Goal: Task Accomplishment & Management: Manage account settings

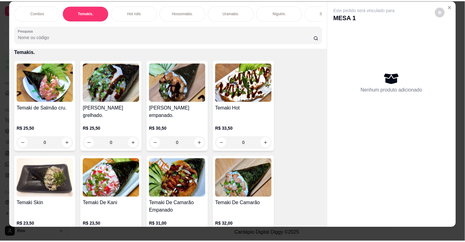
scroll to position [1, 0]
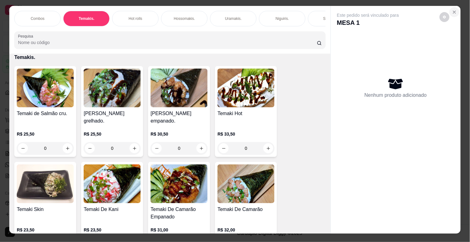
click at [454, 10] on icon "Close" at bounding box center [454, 12] width 5 height 5
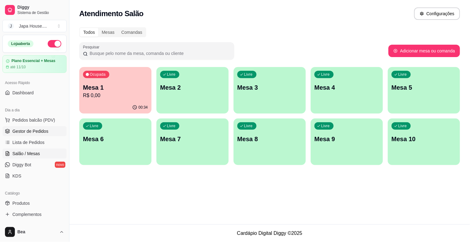
click at [48, 131] on link "Gestor de Pedidos" at bounding box center [34, 131] width 64 height 10
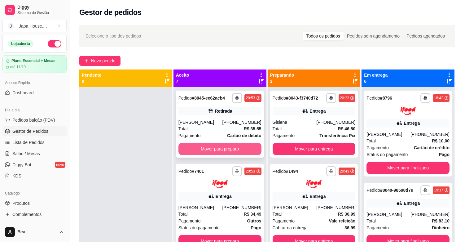
click at [246, 150] on button "Mover para preparo" at bounding box center [220, 149] width 83 height 12
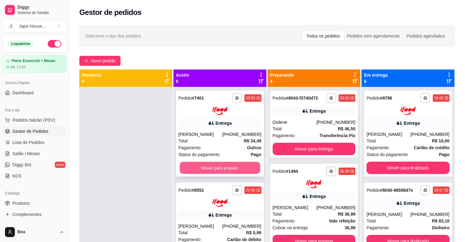
click at [232, 164] on button "Mover para preparo" at bounding box center [220, 168] width 81 height 12
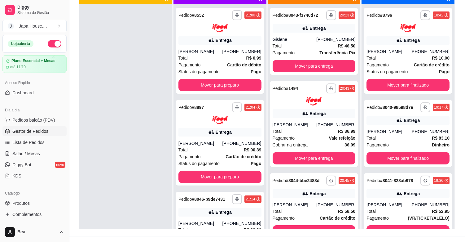
scroll to position [84, 0]
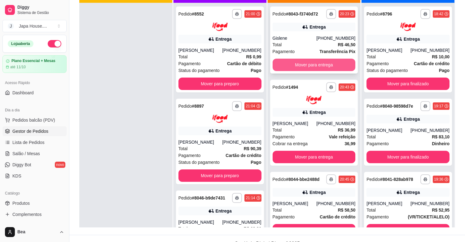
click at [288, 69] on button "Mover para entrega" at bounding box center [314, 65] width 83 height 12
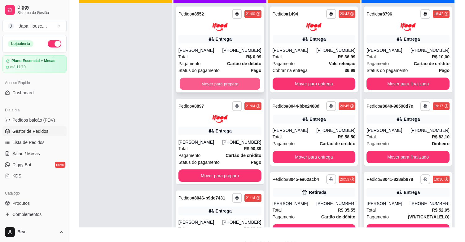
click at [229, 90] on button "Mover para preparo" at bounding box center [220, 83] width 81 height 12
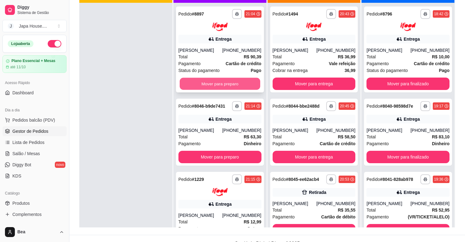
click at [188, 88] on button "Mover para preparo" at bounding box center [220, 83] width 81 height 12
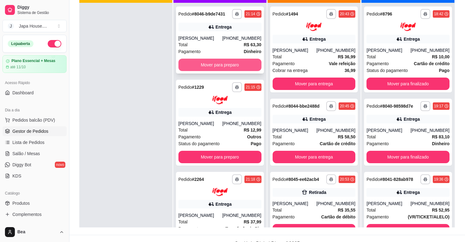
click at [212, 67] on button "Mover para preparo" at bounding box center [220, 65] width 83 height 12
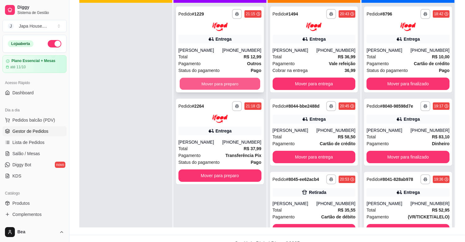
click at [211, 86] on button "Mover para preparo" at bounding box center [220, 83] width 81 height 12
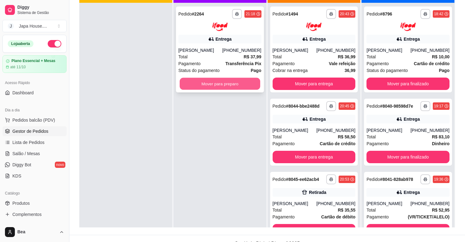
click at [216, 79] on button "Mover para preparo" at bounding box center [220, 83] width 81 height 12
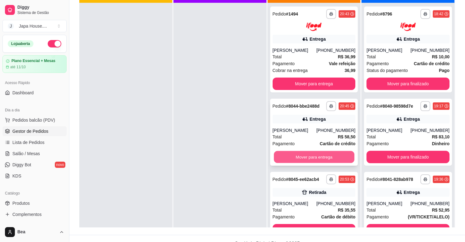
click at [305, 163] on button "Mover para entrega" at bounding box center [314, 157] width 81 height 12
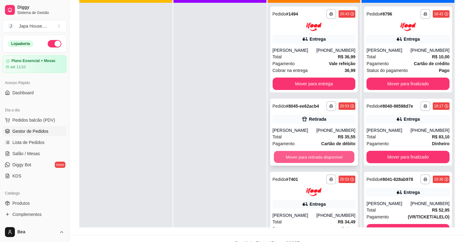
click at [303, 162] on button "Mover para retirada disponível" at bounding box center [314, 157] width 81 height 12
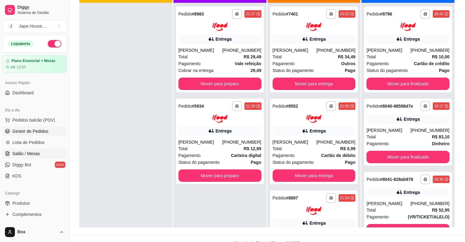
click at [36, 152] on span "Salão / Mesas" at bounding box center [26, 153] width 28 height 6
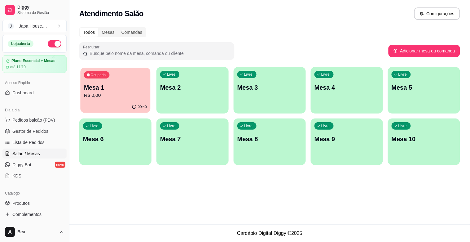
click at [122, 86] on p "Mesa 1" at bounding box center [115, 87] width 63 height 8
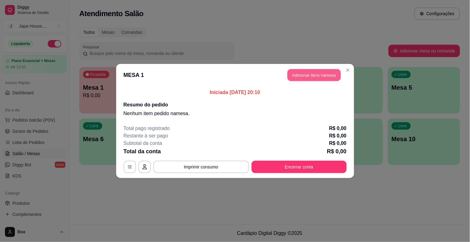
click at [299, 80] on button "Adicionar itens na mesa" at bounding box center [314, 75] width 53 height 12
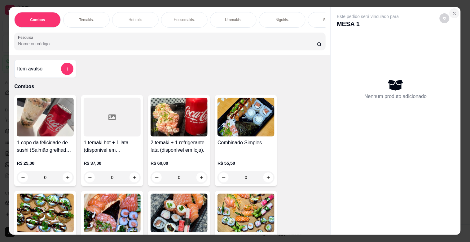
click at [452, 12] on icon "Close" at bounding box center [454, 13] width 5 height 5
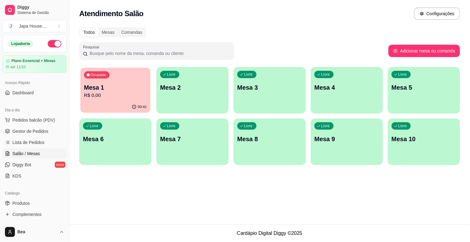
click at [89, 93] on p "R$ 0,00" at bounding box center [115, 95] width 63 height 7
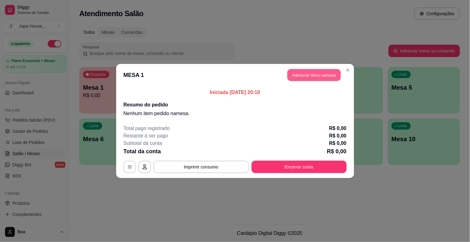
click at [318, 72] on button "Adicionar itens na mesa" at bounding box center [314, 75] width 53 height 12
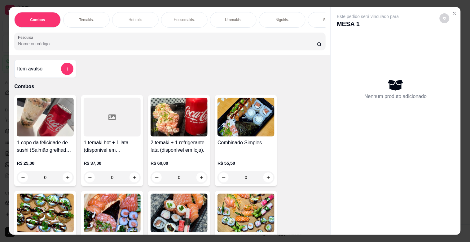
click at [94, 12] on div "Temakis." at bounding box center [86, 19] width 46 height 15
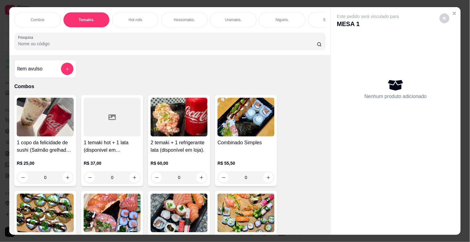
scroll to position [15, 0]
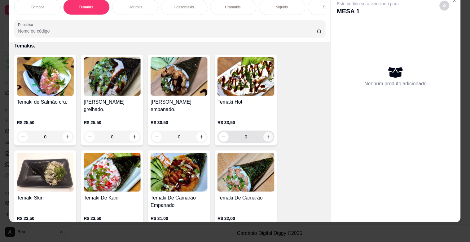
click at [266, 140] on button "increase-product-quantity" at bounding box center [269, 137] width 10 height 10
type input "1"
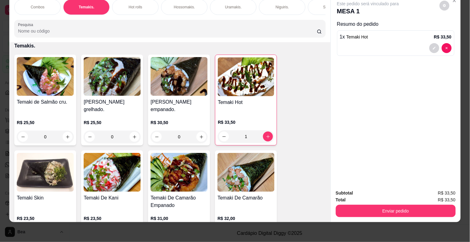
click at [268, 16] on div "Combos [PERSON_NAME]. Hot rolls Hossomakis. [GEOGRAPHIC_DATA]. Niguiris. Sashim…" at bounding box center [169, 18] width 321 height 48
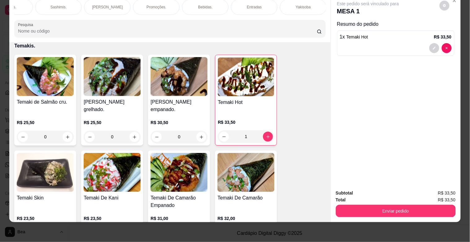
scroll to position [0, 518]
click at [56, 5] on p "Yakisoba" at bounding box center [58, 7] width 15 height 5
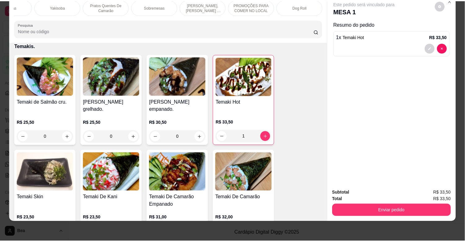
scroll to position [2255, 0]
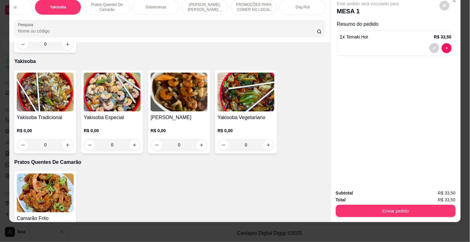
click at [71, 121] on div "R$ 0,00 0" at bounding box center [45, 136] width 57 height 30
click at [58, 93] on img at bounding box center [45, 92] width 57 height 39
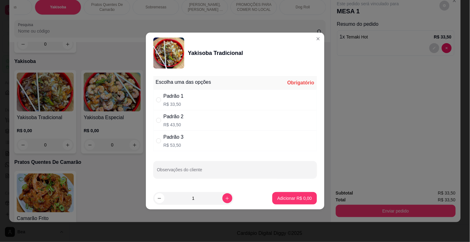
click at [169, 116] on div "Padrão 2" at bounding box center [174, 116] width 20 height 7
radio input "true"
click at [301, 196] on p "Adicionar R$ 43,50" at bounding box center [293, 198] width 37 height 6
type input "1"
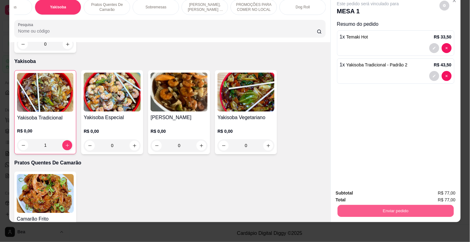
click at [348, 205] on button "Enviar pedido" at bounding box center [396, 211] width 116 height 12
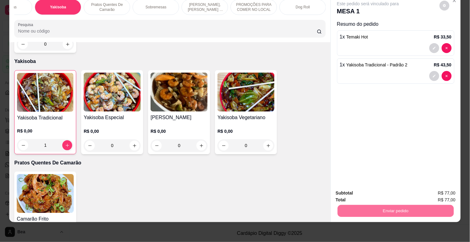
click at [433, 191] on button "Enviar pedido" at bounding box center [440, 189] width 34 height 11
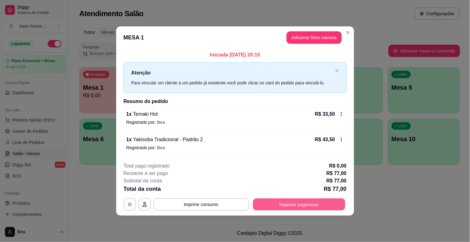
click at [329, 209] on button "Registrar pagamento" at bounding box center [299, 204] width 92 height 12
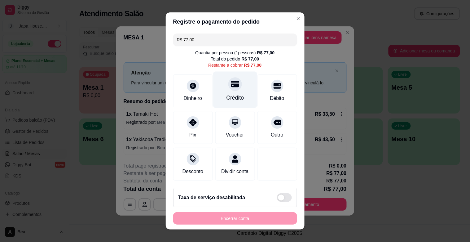
click at [233, 89] on div "Crédito" at bounding box center [235, 90] width 44 height 36
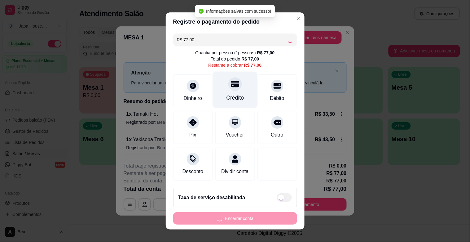
type input "R$ 0,00"
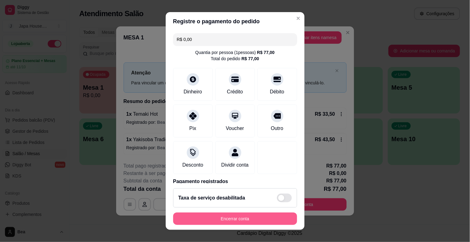
click at [220, 218] on button "Encerrar conta" at bounding box center [235, 218] width 124 height 12
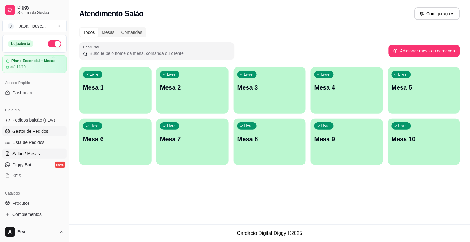
click at [35, 134] on span "Gestor de Pedidos" at bounding box center [30, 131] width 36 height 6
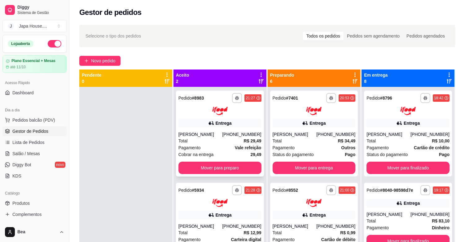
click at [215, 148] on div "Pagamento Vale refeição" at bounding box center [220, 147] width 83 height 7
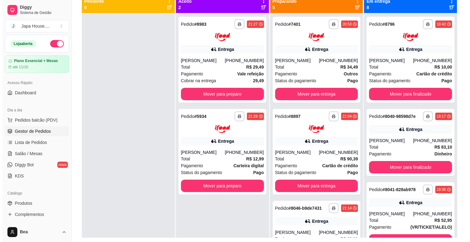
scroll to position [92, 0]
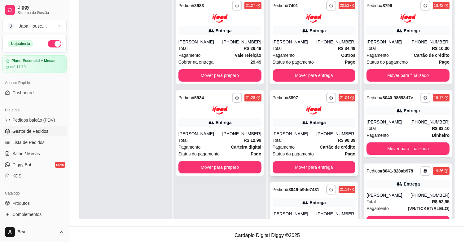
click at [301, 117] on div "**********" at bounding box center [314, 133] width 88 height 86
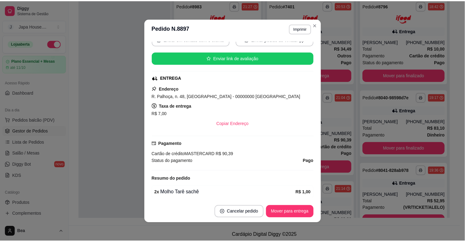
scroll to position [184, 0]
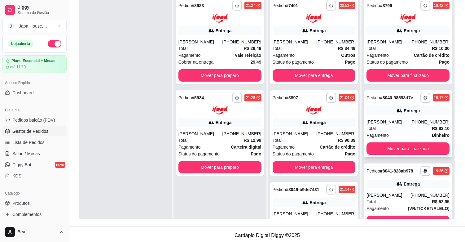
click at [384, 117] on div "**********" at bounding box center [408, 123] width 88 height 67
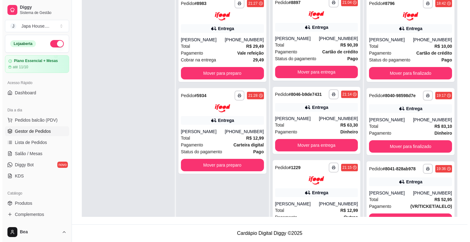
scroll to position [94, 0]
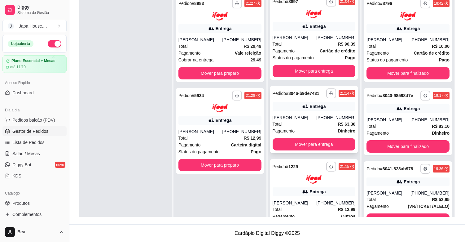
click at [325, 118] on div "**********" at bounding box center [314, 119] width 88 height 67
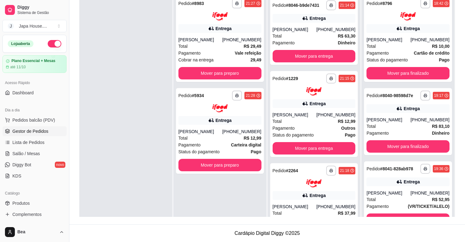
scroll to position [187, 0]
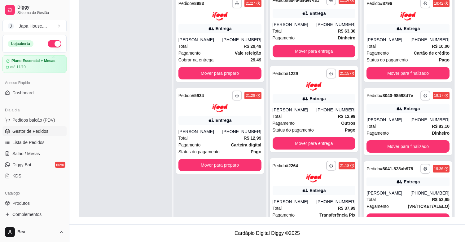
click at [317, 179] on div "**********" at bounding box center [314, 172] width 83 height 22
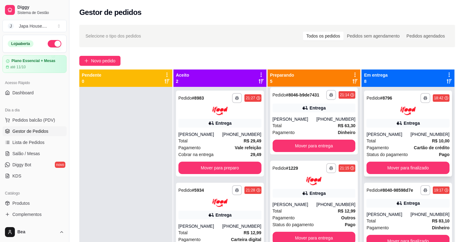
click at [423, 115] on div "**********" at bounding box center [408, 134] width 88 height 86
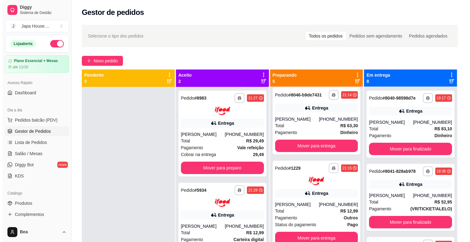
scroll to position [99, 0]
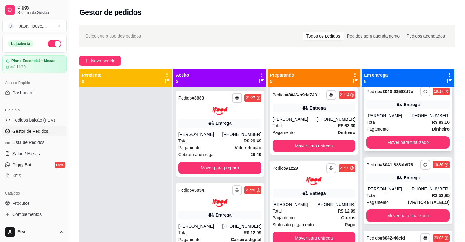
click at [412, 126] on div "Pagamento Dinheiro" at bounding box center [408, 129] width 83 height 7
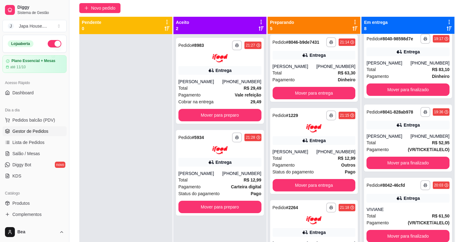
scroll to position [72, 0]
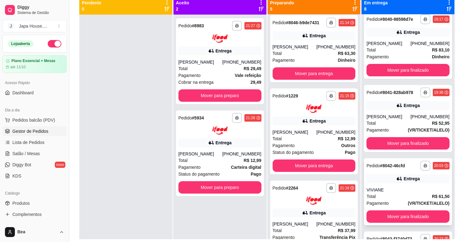
click at [405, 193] on div "VIVIANE" at bounding box center [408, 190] width 83 height 6
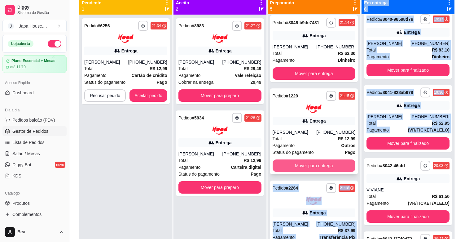
drag, startPoint x: 463, startPoint y: 151, endPoint x: 304, endPoint y: 163, distance: 159.5
click at [304, 163] on div "**********" at bounding box center [267, 98] width 396 height 298
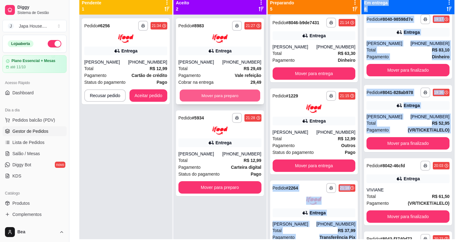
click at [233, 93] on button "Mover para preparo" at bounding box center [220, 95] width 81 height 12
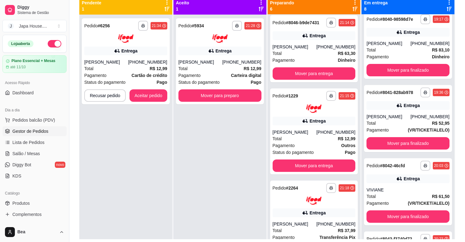
click at [208, 193] on div "**********" at bounding box center [220, 136] width 93 height 242
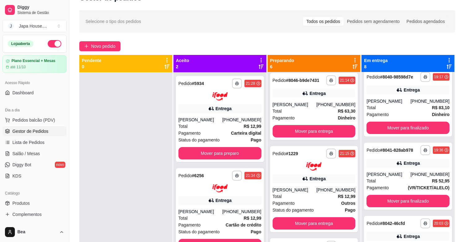
scroll to position [10, 0]
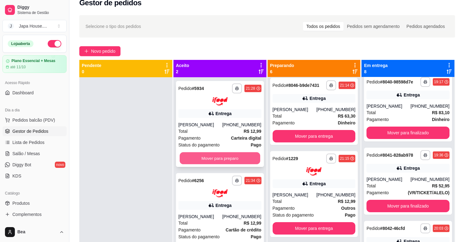
click at [237, 153] on button "Mover para preparo" at bounding box center [220, 158] width 81 height 12
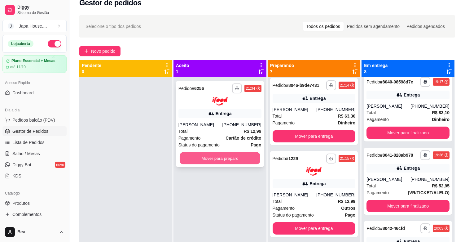
click at [231, 156] on button "Mover para preparo" at bounding box center [220, 158] width 81 height 12
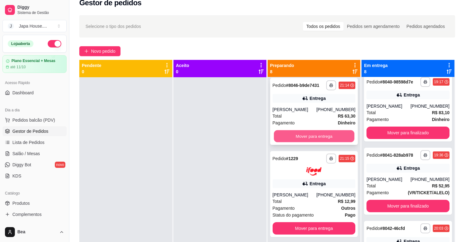
click at [309, 142] on button "Mover para entrega" at bounding box center [314, 136] width 81 height 12
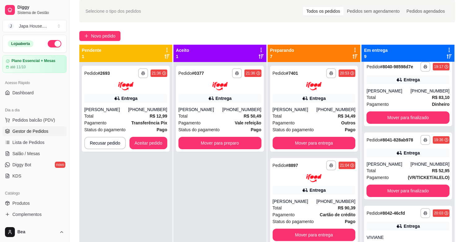
scroll to position [0, 0]
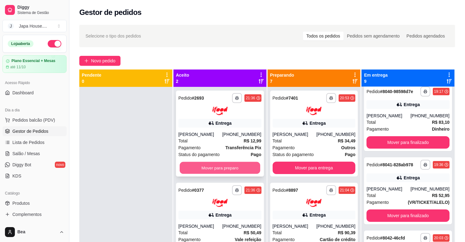
click at [210, 163] on button "Mover para preparo" at bounding box center [220, 168] width 81 height 12
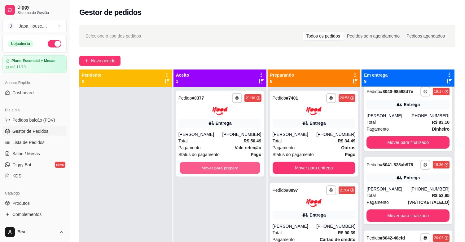
click at [210, 163] on button "Mover para preparo" at bounding box center [220, 168] width 81 height 12
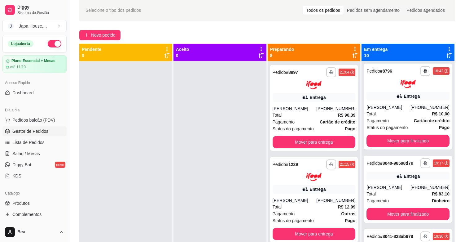
scroll to position [30, 0]
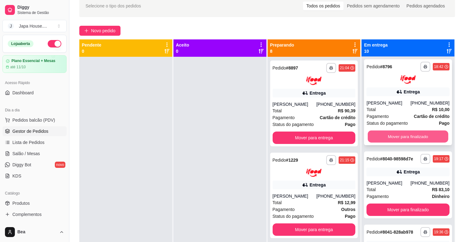
click at [401, 136] on button "Mover para finalizado" at bounding box center [408, 136] width 81 height 12
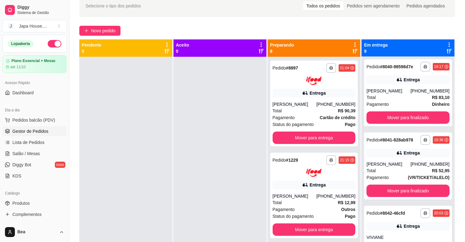
scroll to position [0, 0]
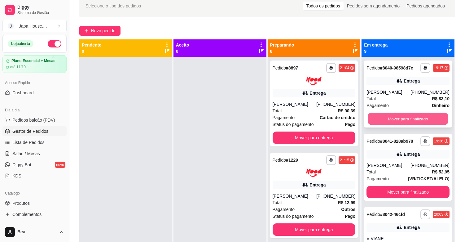
click at [386, 119] on button "Mover para finalizado" at bounding box center [408, 119] width 81 height 12
click at [386, 123] on button "Mover para finalizado" at bounding box center [408, 119] width 81 height 12
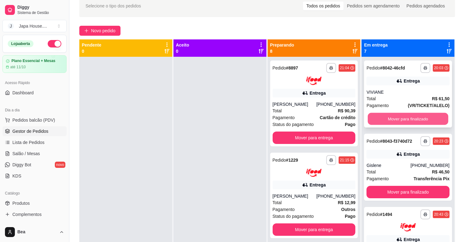
click at [385, 121] on button "Mover para finalizado" at bounding box center [408, 119] width 81 height 12
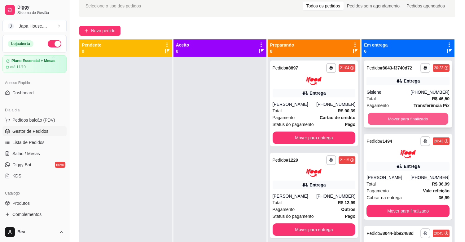
click at [382, 119] on button "Mover para finalizado" at bounding box center [408, 119] width 81 height 12
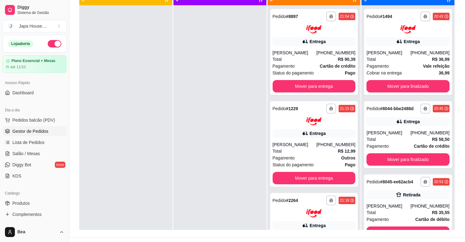
scroll to position [82, 0]
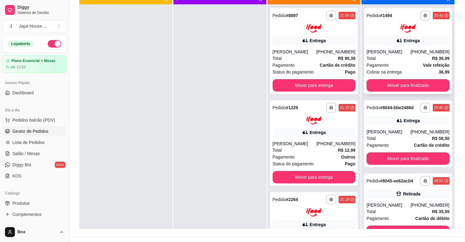
click at [386, 55] on div "[PERSON_NAME]" at bounding box center [389, 52] width 44 height 6
click at [316, 62] on div "Total R$ 90,39" at bounding box center [314, 58] width 83 height 7
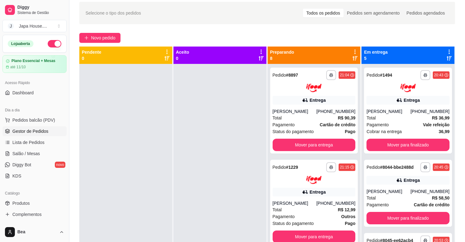
scroll to position [0, 0]
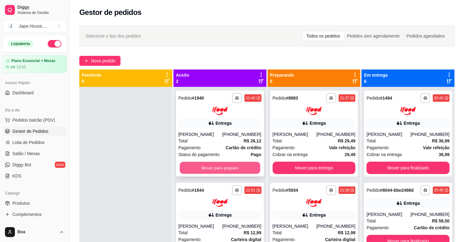
click at [240, 168] on button "Mover para preparo" at bounding box center [220, 168] width 81 height 12
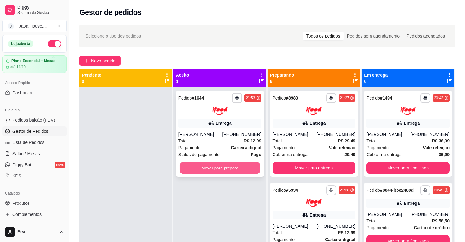
click at [237, 165] on button "Mover para preparo" at bounding box center [220, 168] width 81 height 12
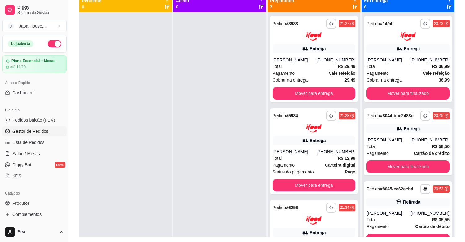
scroll to position [77, 0]
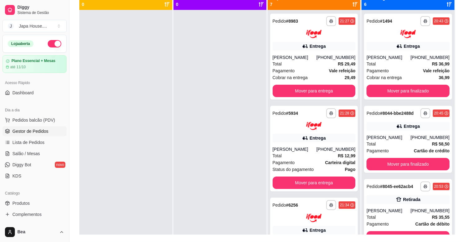
drag, startPoint x: 352, startPoint y: 99, endPoint x: 351, endPoint y: 109, distance: 9.9
click at [351, 109] on div "**********" at bounding box center [314, 131] width 93 height 242
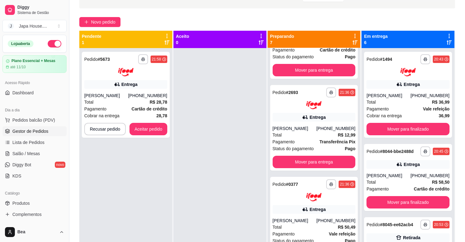
scroll to position [0, 0]
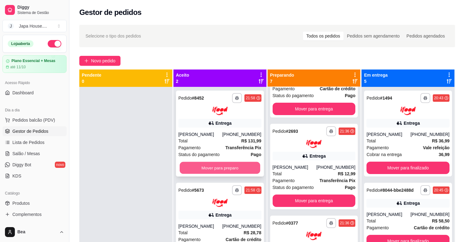
click at [210, 164] on button "Mover para preparo" at bounding box center [220, 168] width 81 height 12
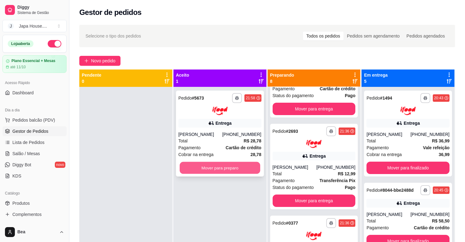
click at [231, 171] on button "Mover para preparo" at bounding box center [220, 168] width 81 height 12
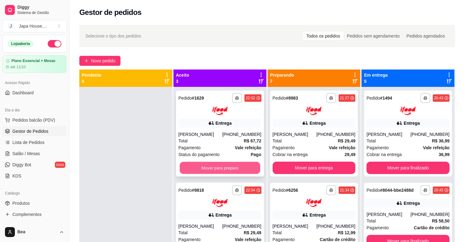
click at [235, 167] on button "Mover para preparo" at bounding box center [220, 168] width 81 height 12
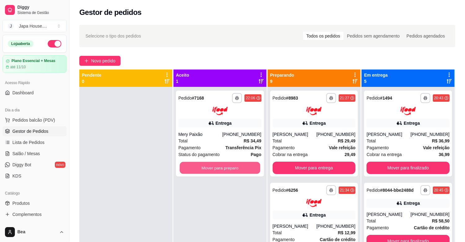
click at [235, 167] on button "Mover para preparo" at bounding box center [220, 168] width 81 height 12
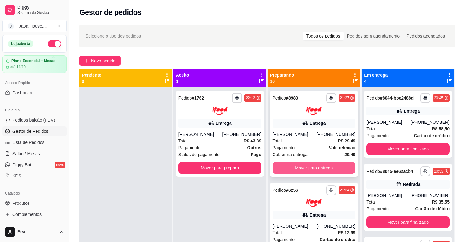
click at [282, 165] on button "Mover para entrega" at bounding box center [314, 168] width 83 height 12
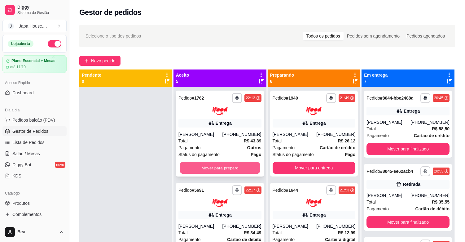
click at [211, 166] on button "Mover para preparo" at bounding box center [220, 168] width 81 height 12
click at [211, 166] on button "Mover para preparo" at bounding box center [220, 168] width 83 height 12
click at [211, 166] on button "Mover para preparo" at bounding box center [220, 168] width 81 height 12
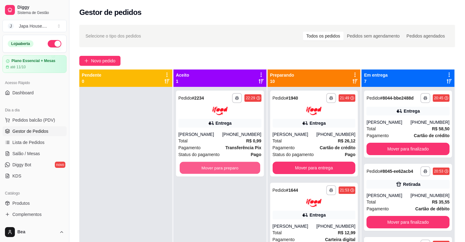
click at [211, 166] on button "Mover para preparo" at bounding box center [220, 168] width 81 height 12
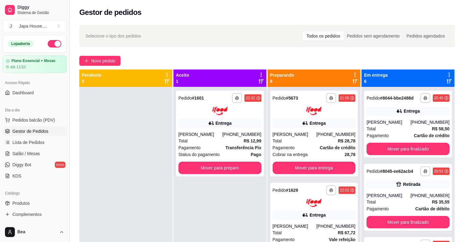
click at [67, 104] on button "Toggle Sidebar" at bounding box center [69, 121] width 5 height 242
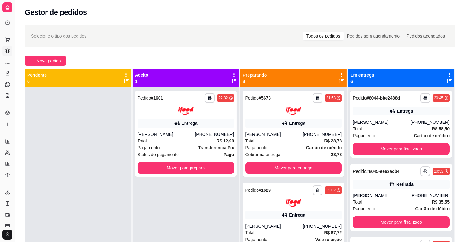
click at [67, 104] on div "**********" at bounding box center [232, 168] width 465 height 336
click at [13, 91] on button "Toggle Sidebar" at bounding box center [14, 121] width 5 height 242
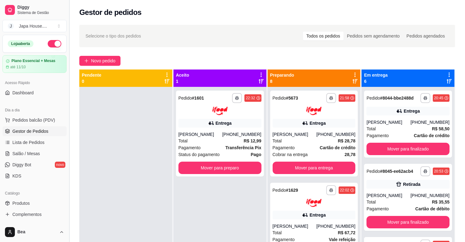
click at [13, 91] on div "Diggy Sistema de Gestão J Japa House. ... Loja aberta Plano Essencial + Mesas a…" at bounding box center [34, 121] width 69 height 242
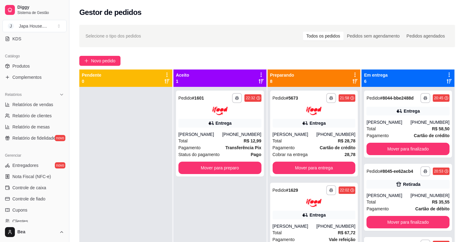
scroll to position [139, 0]
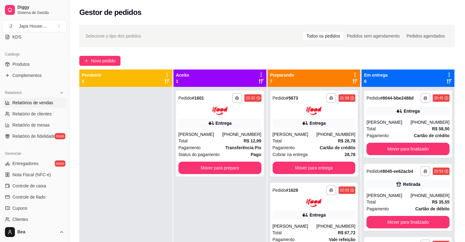
click at [45, 104] on span "Relatórios de vendas" at bounding box center [32, 103] width 41 height 6
select select "ALL"
select select "0"
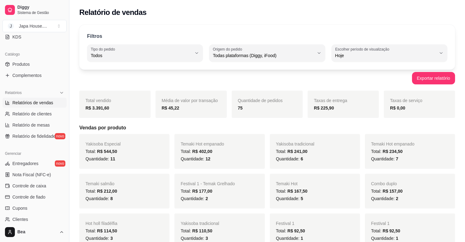
drag, startPoint x: 465, startPoint y: 43, endPoint x: 467, endPoint y: 55, distance: 11.9
click at [465, 55] on html "Diggy Sistema de Gestão J Japa House. ... Loja aberta Plano Essencial + Mesas a…" at bounding box center [232, 121] width 465 height 242
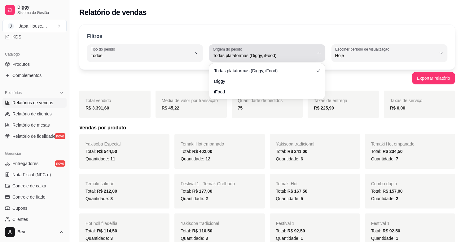
click at [293, 54] on span "Todas plataformas (Diggy, iFood)" at bounding box center [263, 55] width 101 height 6
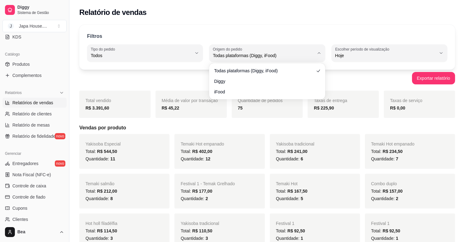
click at [342, 82] on div "Exportar relatório" at bounding box center [267, 78] width 376 height 12
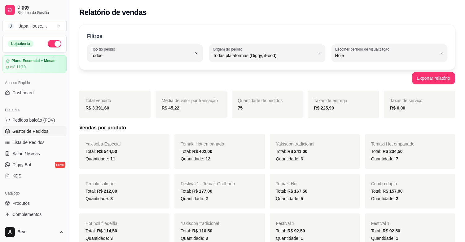
click at [34, 128] on span "Gestor de Pedidos" at bounding box center [30, 131] width 36 height 6
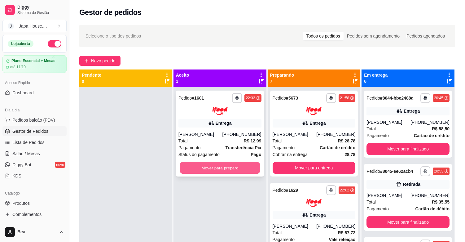
click at [231, 166] on button "Mover para preparo" at bounding box center [220, 168] width 81 height 12
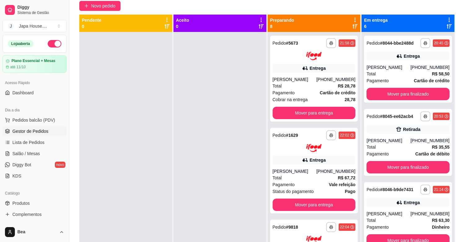
scroll to position [55, 0]
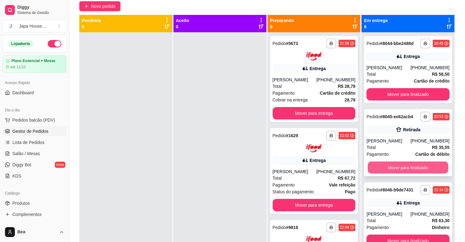
click at [394, 169] on button "Mover para finalizado" at bounding box center [408, 168] width 81 height 12
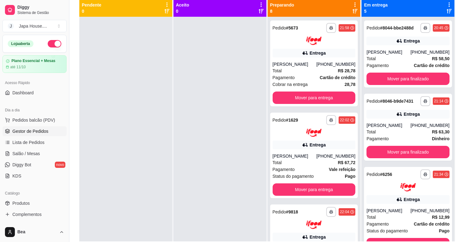
scroll to position [71, 0]
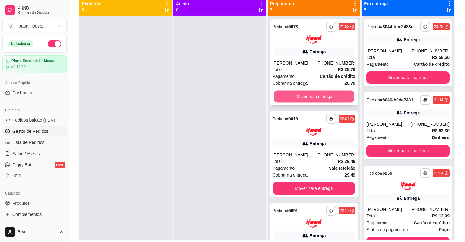
click at [289, 98] on button "Mover para entrega" at bounding box center [314, 96] width 81 height 12
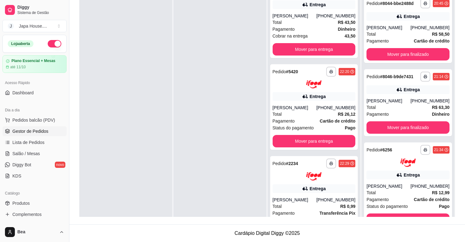
scroll to position [211, 0]
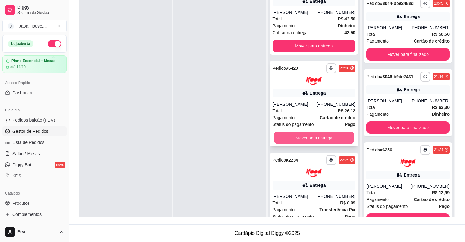
click at [329, 138] on button "Mover para entrega" at bounding box center [314, 138] width 81 height 12
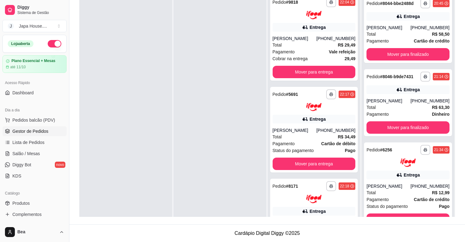
scroll to position [0, 0]
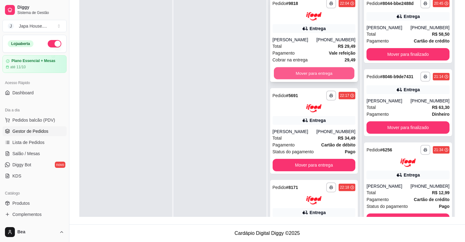
click at [326, 72] on button "Mover para entrega" at bounding box center [314, 73] width 81 height 12
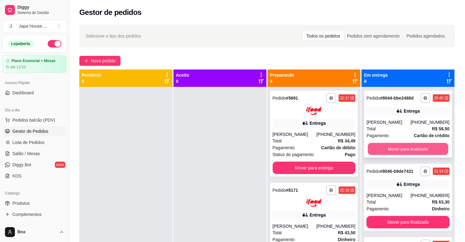
click at [377, 150] on button "Mover para finalizado" at bounding box center [408, 149] width 81 height 12
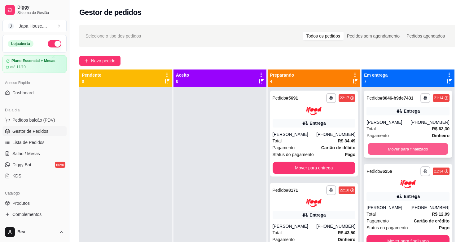
click at [372, 149] on button "Mover para finalizado" at bounding box center [408, 149] width 81 height 12
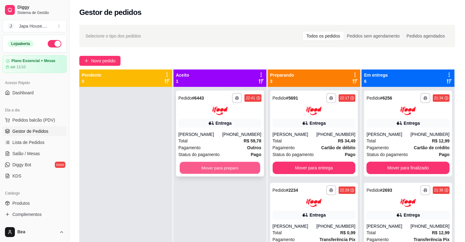
click at [234, 170] on button "Mover para preparo" at bounding box center [220, 168] width 81 height 12
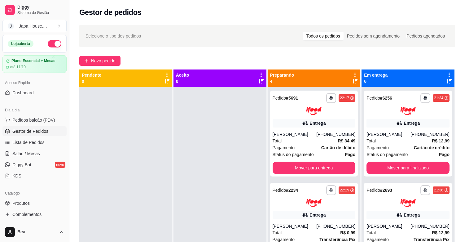
click at [234, 170] on div at bounding box center [220, 208] width 93 height 242
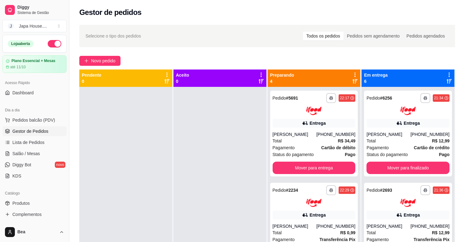
click at [234, 170] on div at bounding box center [220, 208] width 93 height 242
click at [196, 169] on div at bounding box center [220, 208] width 93 height 242
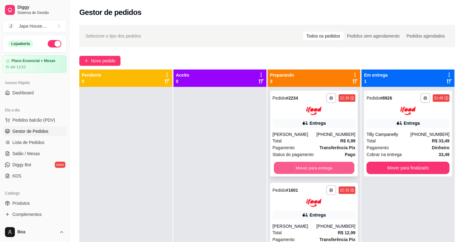
click at [315, 168] on button "Mover para entrega" at bounding box center [314, 168] width 81 height 12
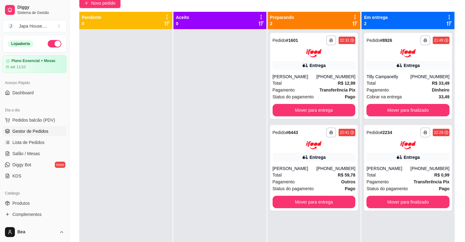
scroll to position [60, 0]
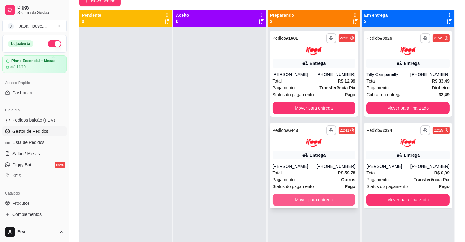
click at [327, 197] on button "Mover para entrega" at bounding box center [314, 199] width 83 height 12
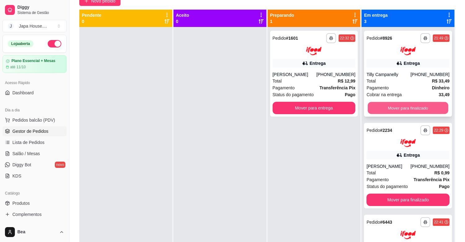
click at [395, 107] on button "Mover para finalizado" at bounding box center [408, 108] width 81 height 12
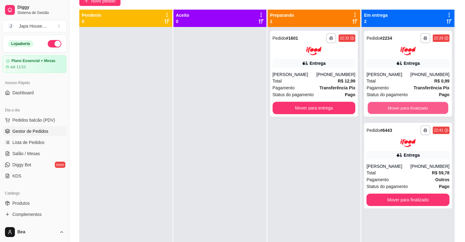
click at [395, 107] on button "Mover para finalizado" at bounding box center [408, 108] width 81 height 12
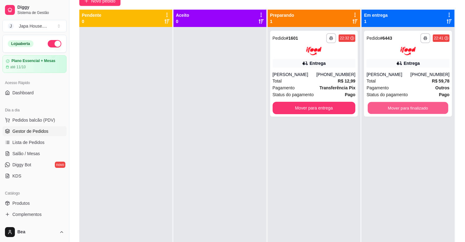
click at [395, 107] on button "Mover para finalizado" at bounding box center [408, 108] width 81 height 12
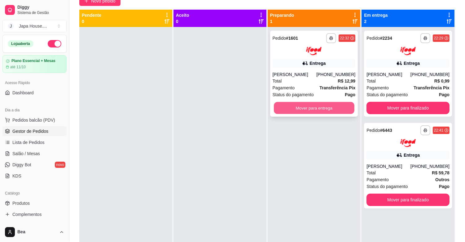
click at [335, 107] on button "Mover para entrega" at bounding box center [314, 108] width 81 height 12
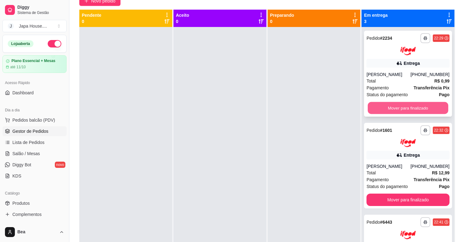
click at [371, 106] on button "Mover para finalizado" at bounding box center [408, 108] width 81 height 12
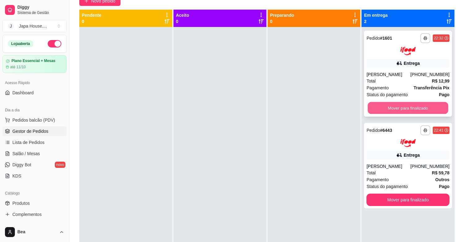
click at [379, 106] on button "Mover para finalizado" at bounding box center [408, 108] width 81 height 12
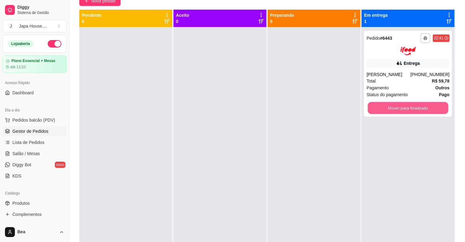
click at [379, 106] on button "Mover para finalizado" at bounding box center [408, 108] width 81 height 12
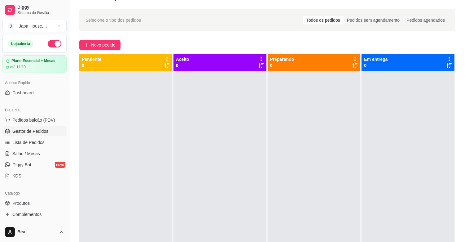
scroll to position [0, 0]
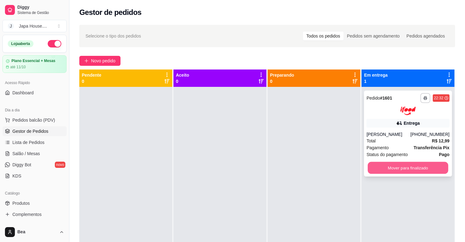
click at [380, 169] on button "Mover para finalizado" at bounding box center [408, 168] width 81 height 12
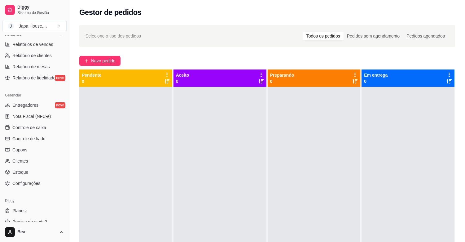
scroll to position [199, 0]
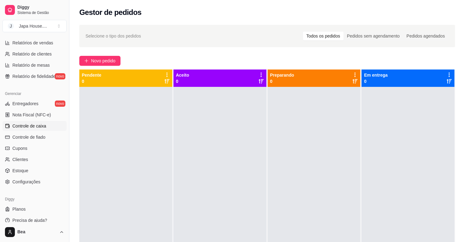
click at [41, 123] on span "Controle de caixa" at bounding box center [29, 126] width 34 height 6
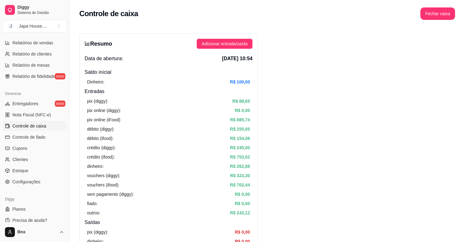
scroll to position [35, 0]
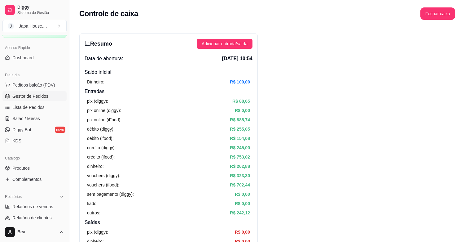
click at [32, 97] on span "Gestor de Pedidos" at bounding box center [30, 96] width 36 height 6
